Goal: Navigation & Orientation: Find specific page/section

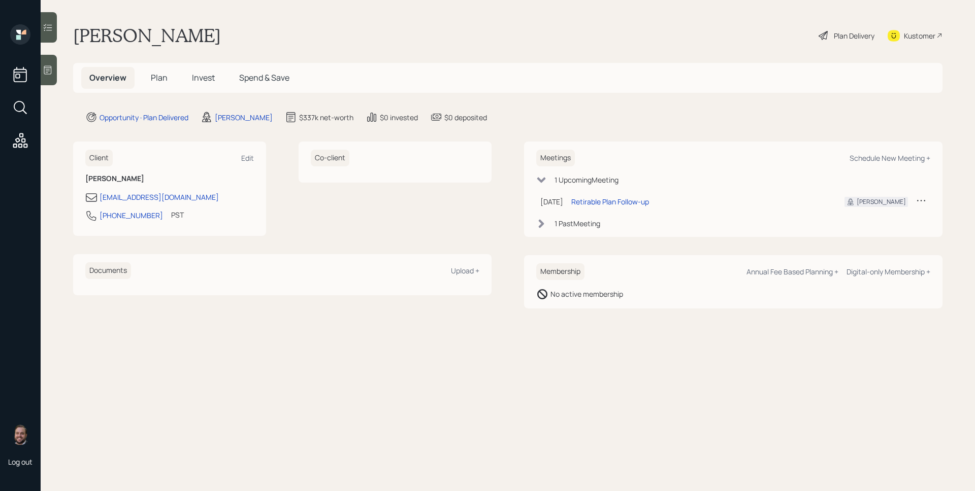
click at [161, 78] on span "Plan" at bounding box center [159, 77] width 17 height 11
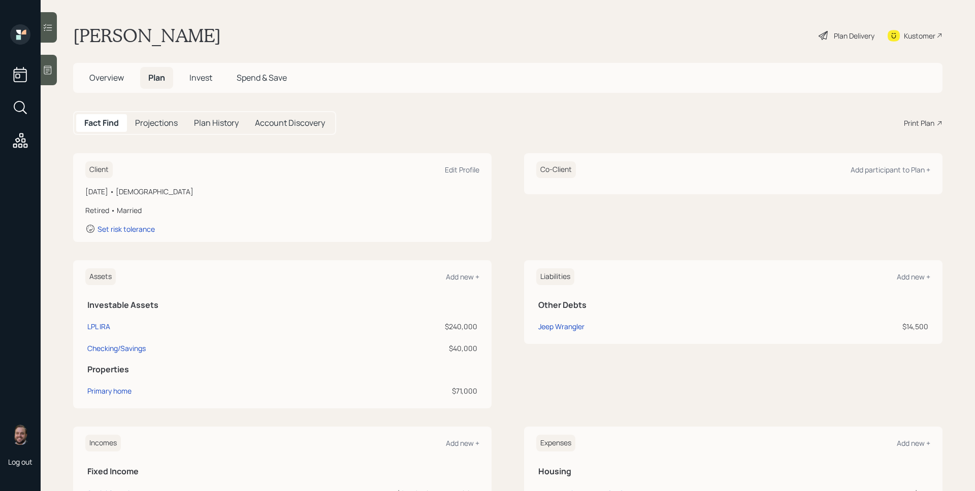
click at [196, 73] on span "Invest" at bounding box center [200, 77] width 23 height 11
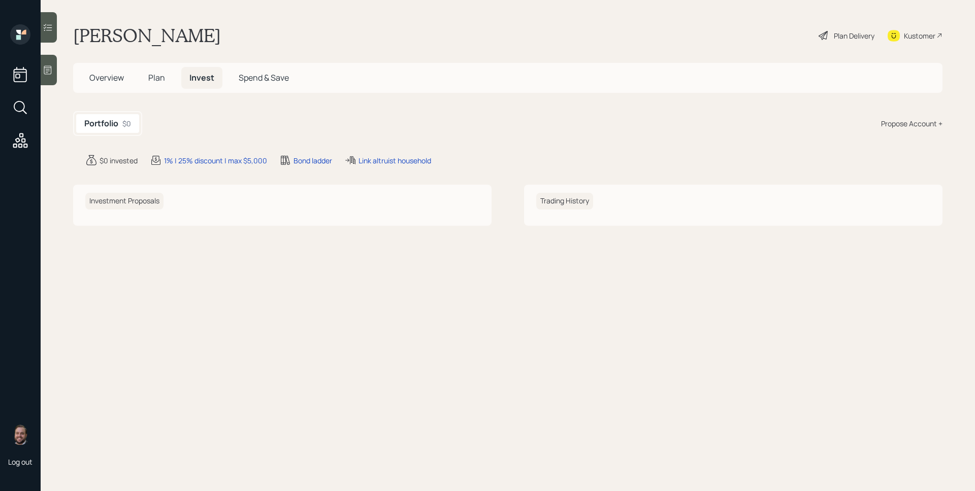
click at [168, 83] on h5 "Plan" at bounding box center [156, 78] width 33 height 22
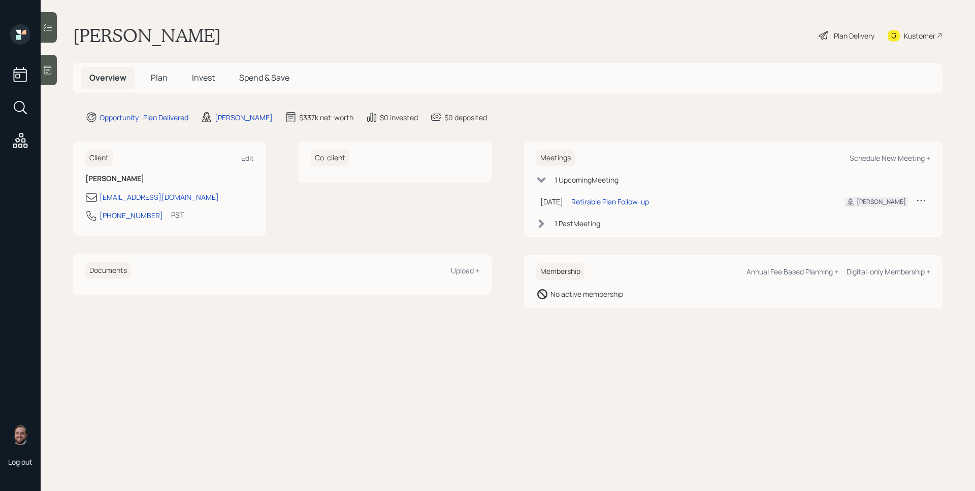
click at [154, 77] on span "Plan" at bounding box center [159, 77] width 17 height 11
